Goal: Information Seeking & Learning: Learn about a topic

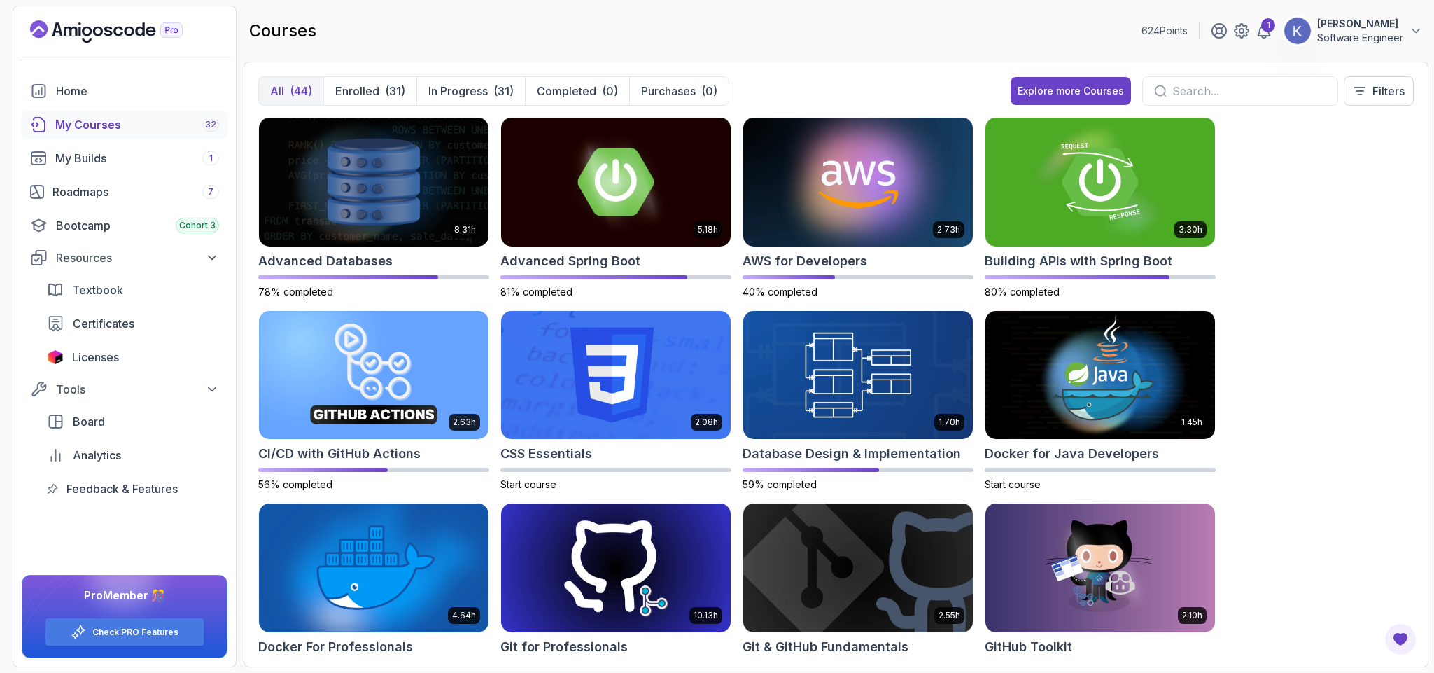
click at [1298, 467] on div "8.31h Advanced Databases 78% completed 5.18h Advanced Spring Boot 81% completed…" at bounding box center [836, 384] width 1156 height 535
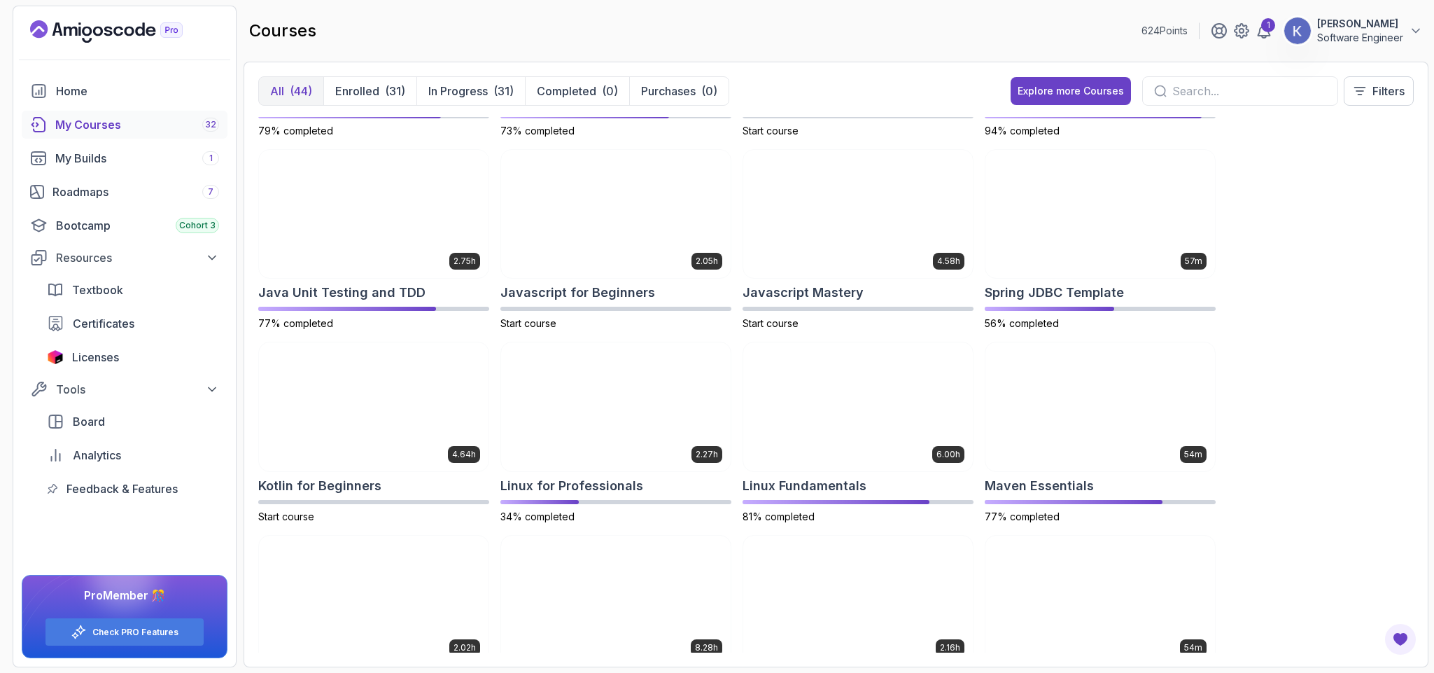
scroll to position [658, 0]
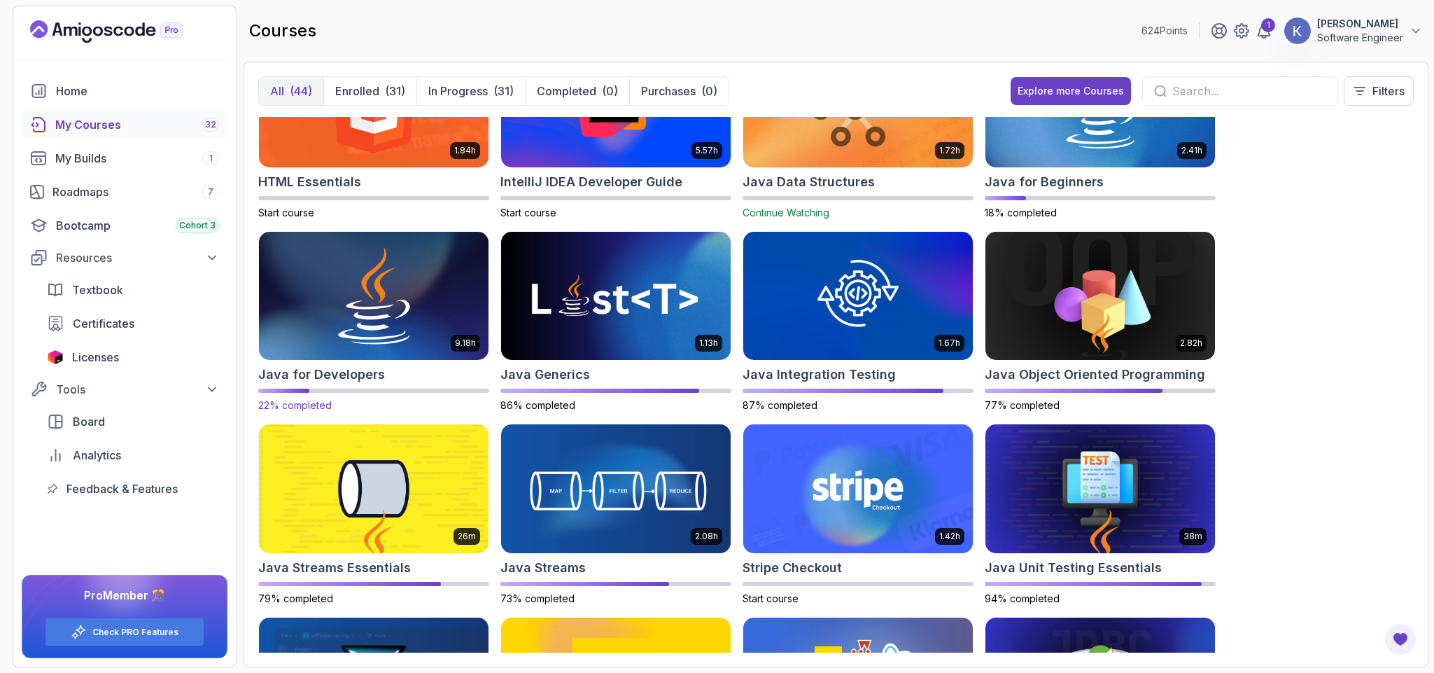
drag, startPoint x: 1082, startPoint y: 261, endPoint x: 341, endPoint y: 321, distance: 743.7
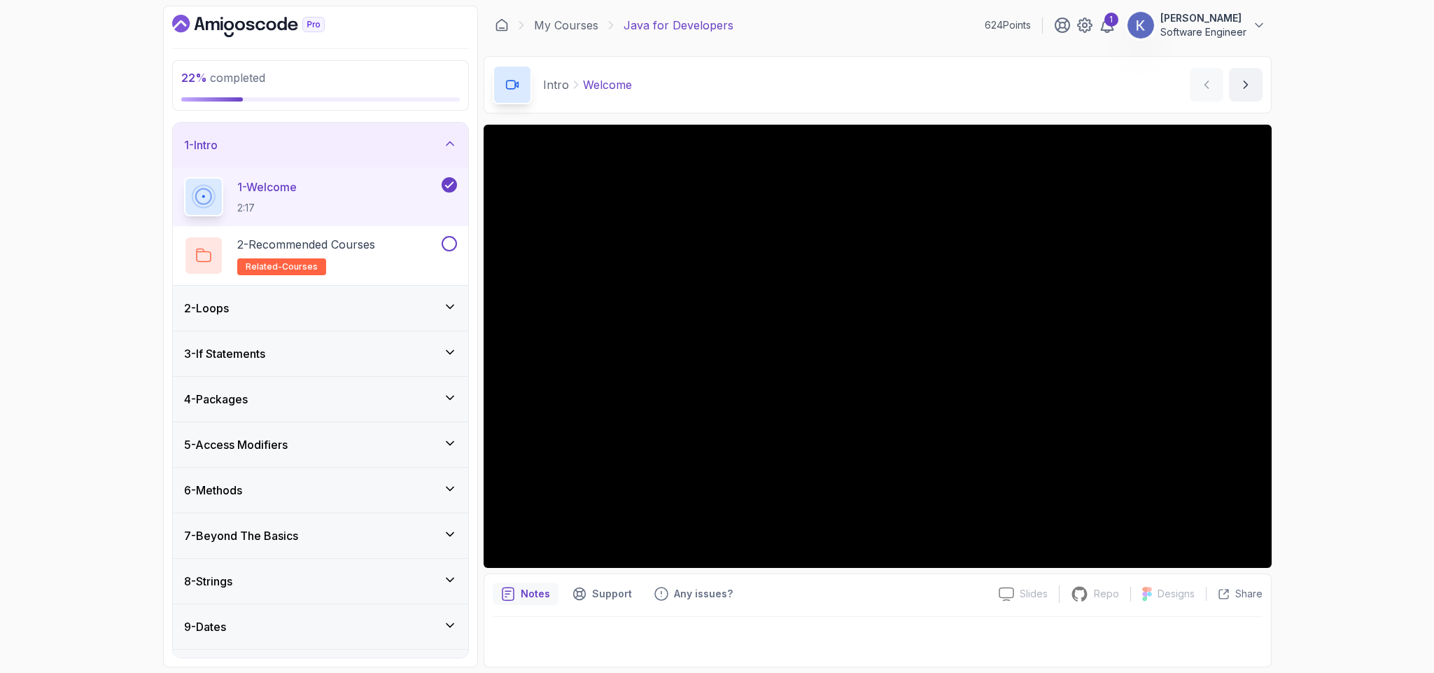
click at [175, 198] on div "1 - Welcome 2:17" at bounding box center [320, 196] width 295 height 59
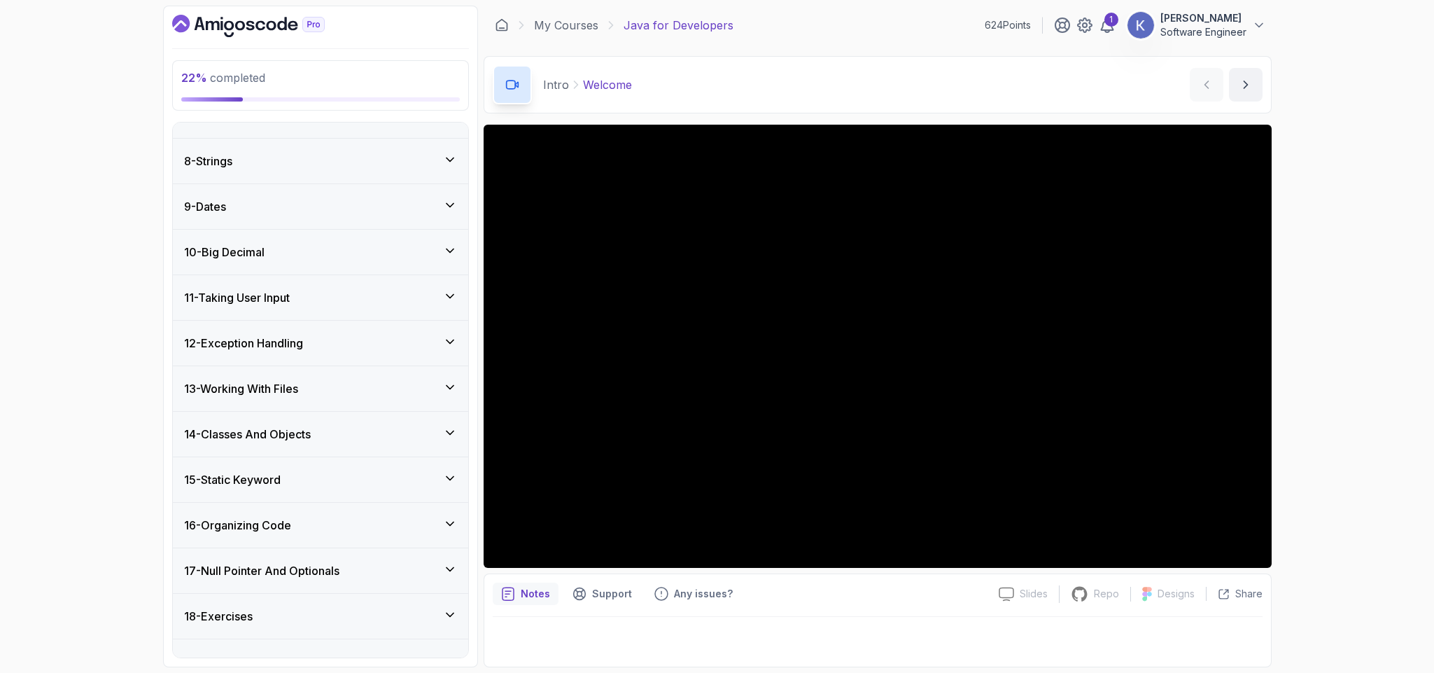
scroll to position [454, 0]
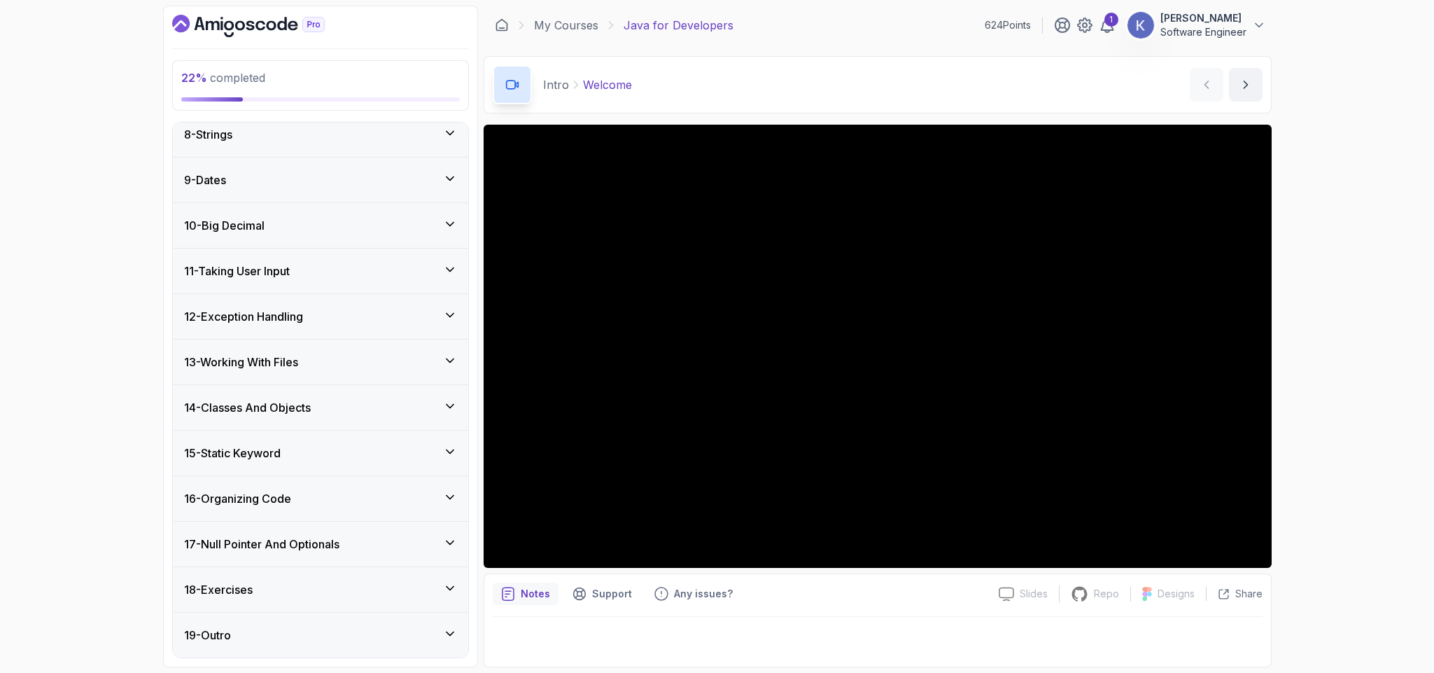
click at [292, 365] on h3 "13 - Working With Files" at bounding box center [241, 361] width 114 height 17
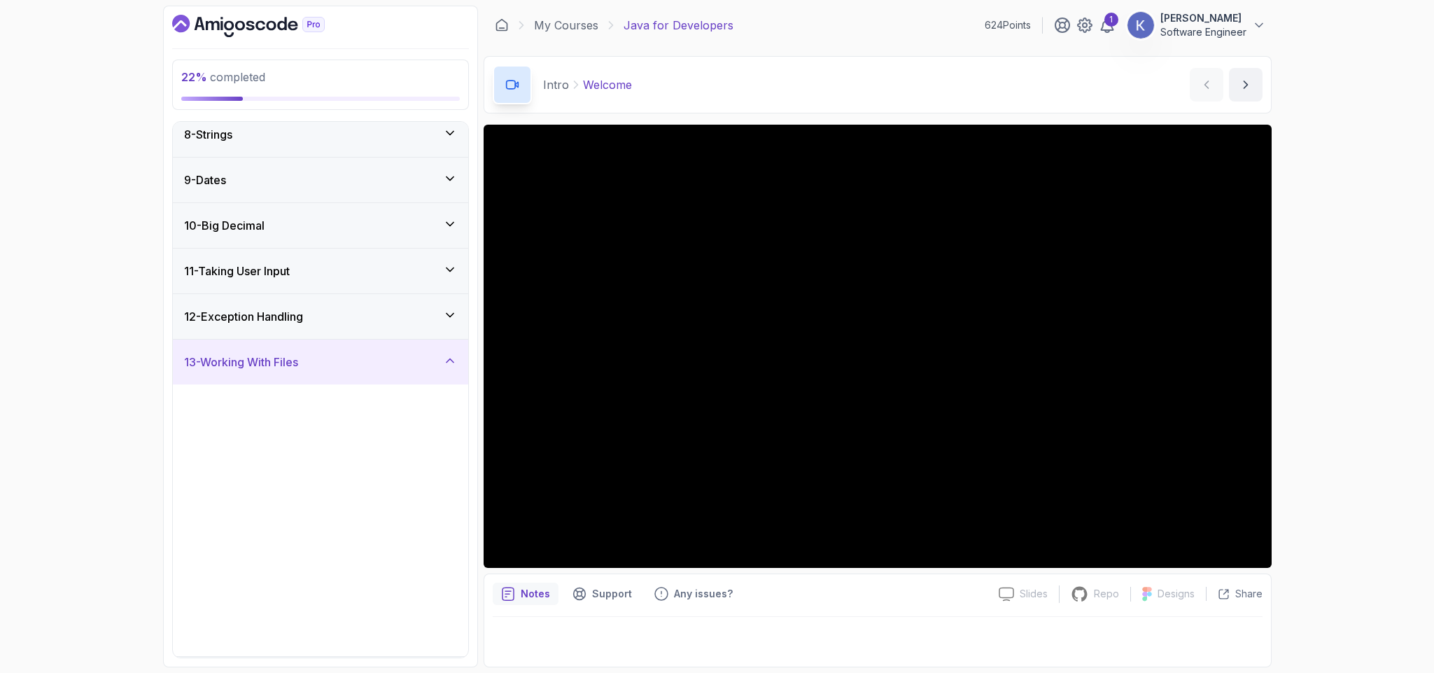
scroll to position [336, 0]
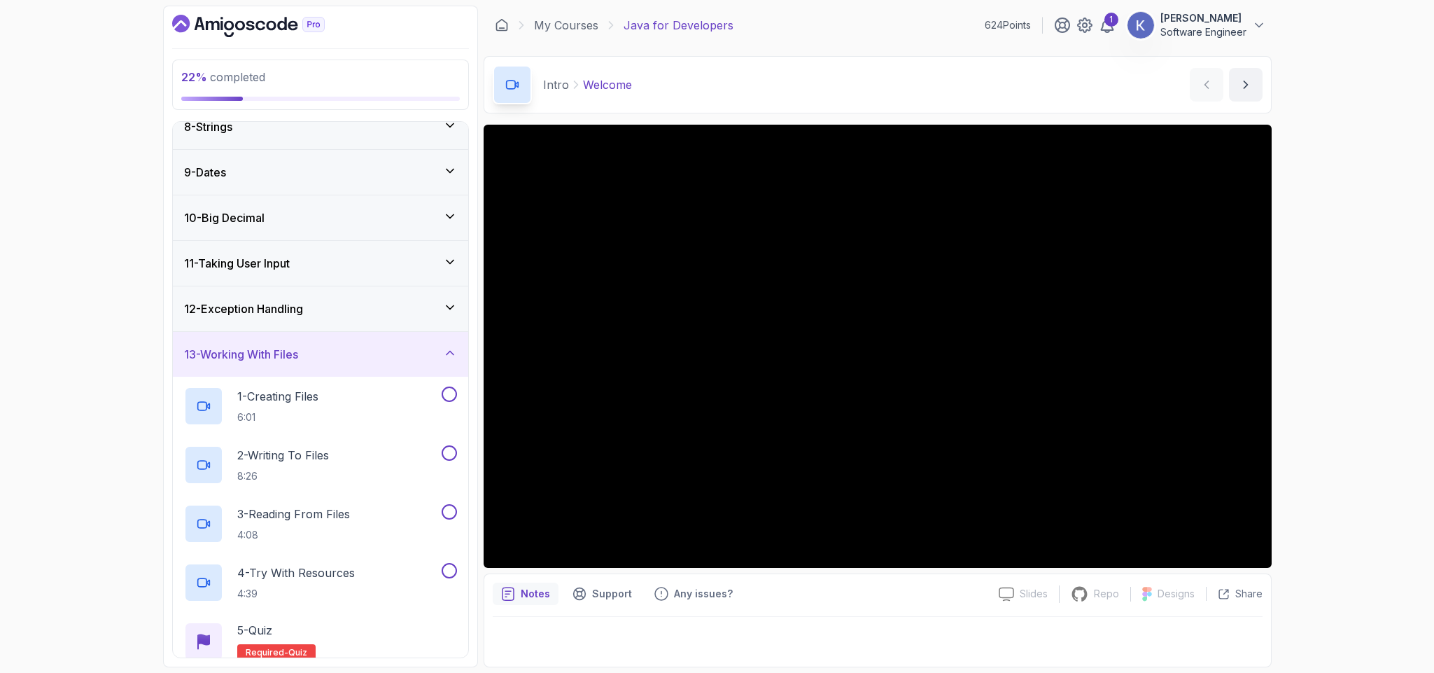
click at [292, 363] on h3 "13 - Working With Files" at bounding box center [241, 354] width 114 height 17
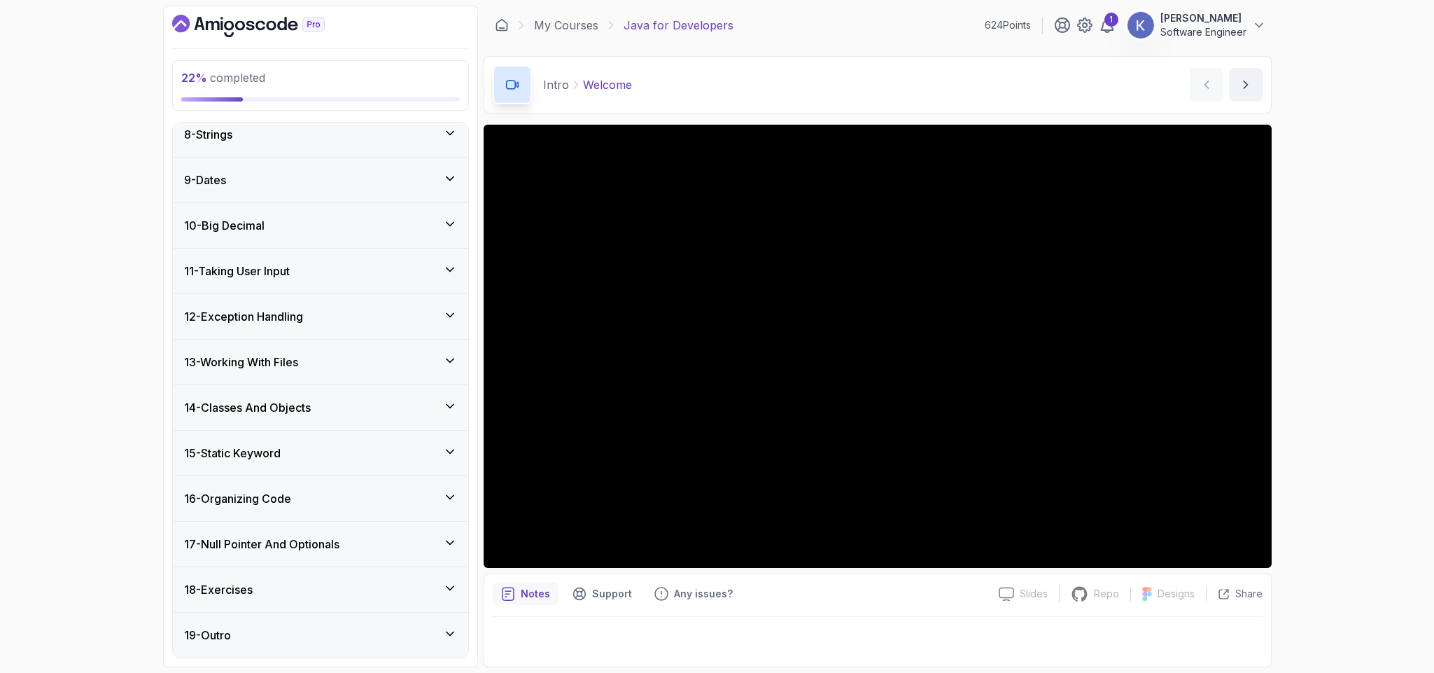
click at [303, 408] on h3 "14 - Classes And Objects" at bounding box center [247, 407] width 127 height 17
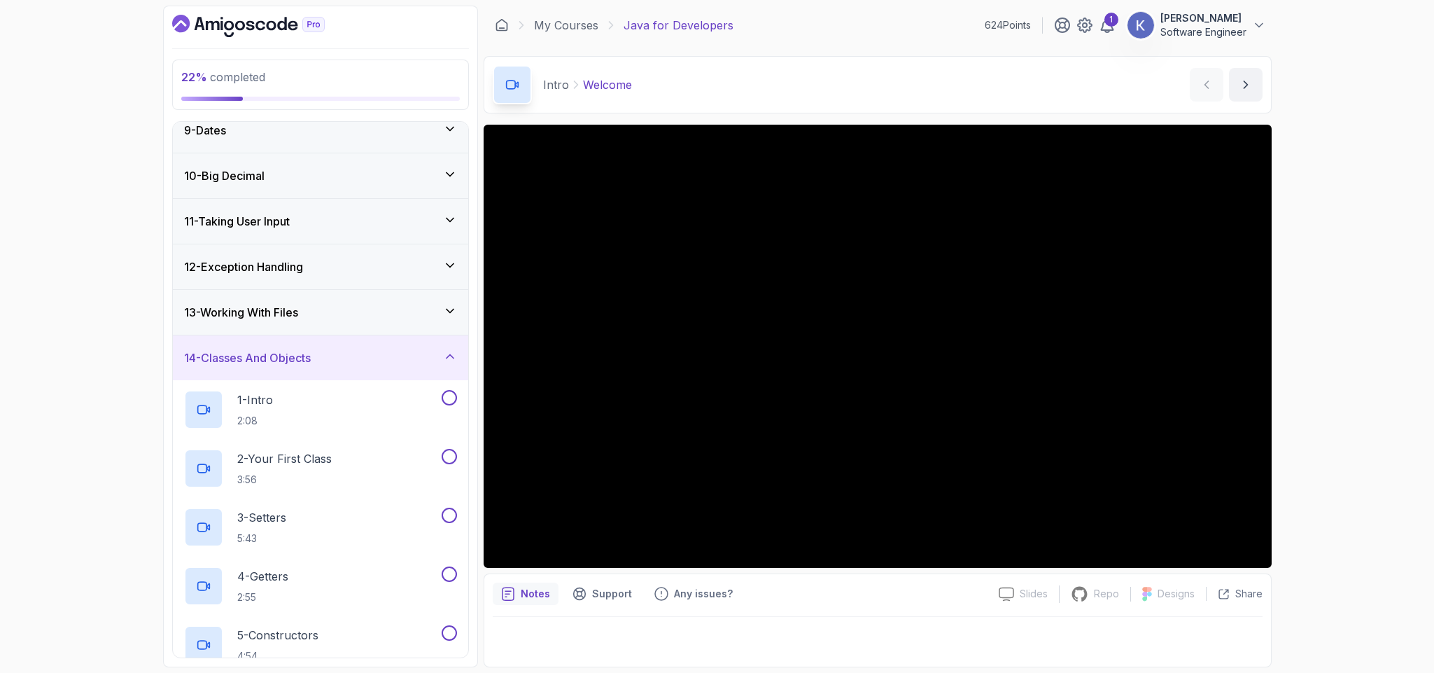
scroll to position [420, 0]
